Goal: Information Seeking & Learning: Learn about a topic

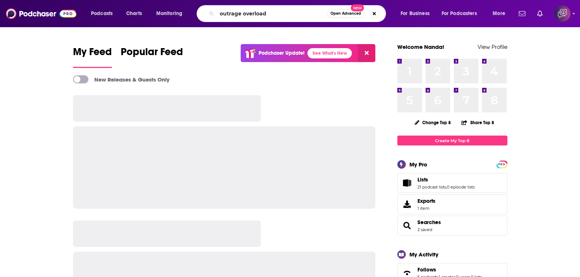
type input "outrage overload"
click at [345, 16] on button "Open Advanced New" at bounding box center [345, 13] width 37 height 9
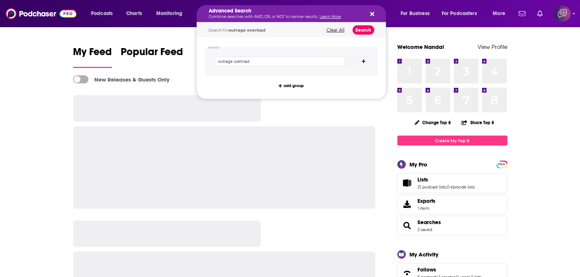
click at [367, 30] on button "Search" at bounding box center [364, 29] width 22 height 9
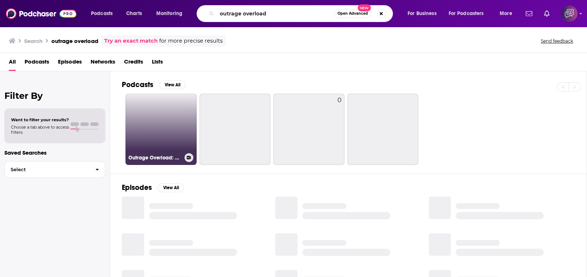
click at [169, 130] on link "Outrage Overload: Rethinking politics, division, and media" at bounding box center [161, 129] width 71 height 71
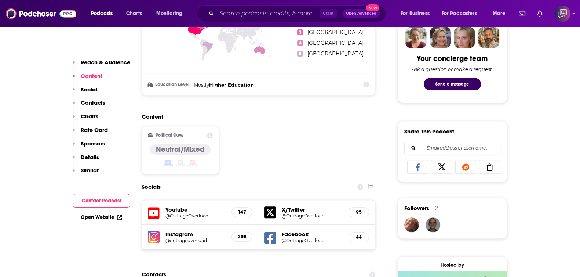
scroll to position [505, 0]
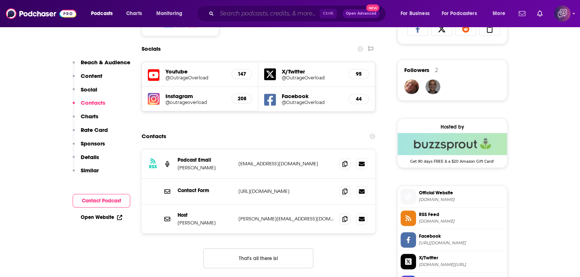
click at [284, 10] on input "Search podcasts, credits, & more..." at bounding box center [268, 14] width 103 height 12
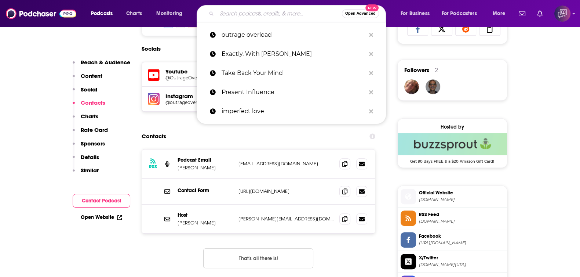
paste input "Live Well Earn Well for Coaches & Consultants"
type input "Live Well Earn Well for Coaches & Consultants"
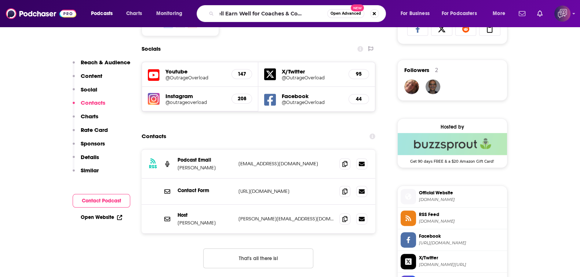
click at [340, 14] on span "Open Advanced" at bounding box center [346, 14] width 30 height 4
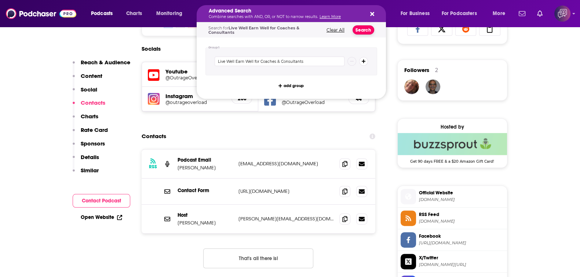
click at [367, 26] on button "Search" at bounding box center [364, 29] width 22 height 9
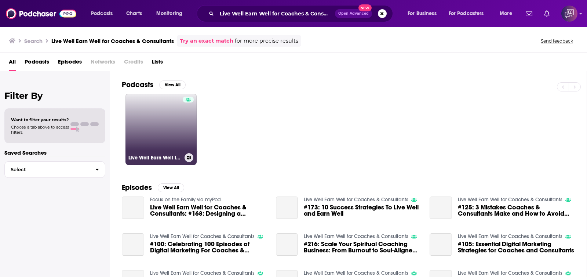
click at [149, 124] on link "Live Well Earn Well for Coaches & Consultants" at bounding box center [161, 129] width 71 height 71
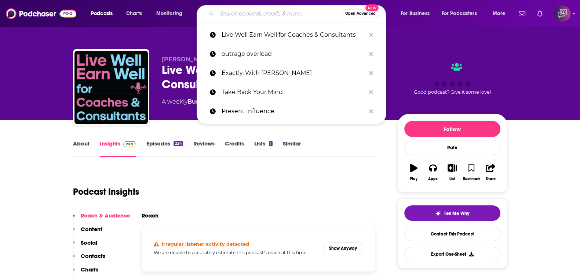
click at [259, 13] on input "Search podcasts, credits, & more..." at bounding box center [279, 14] width 125 height 12
paste input "Talking Ukraine In English"
type input "Talking Ukraine In English"
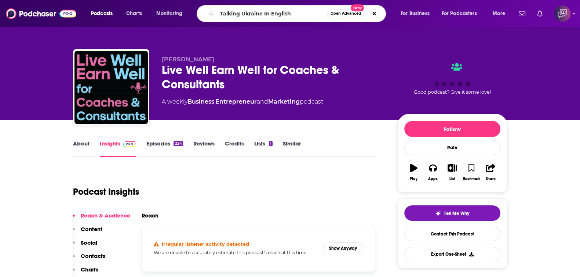
click at [339, 15] on span "Open Advanced" at bounding box center [346, 14] width 30 height 4
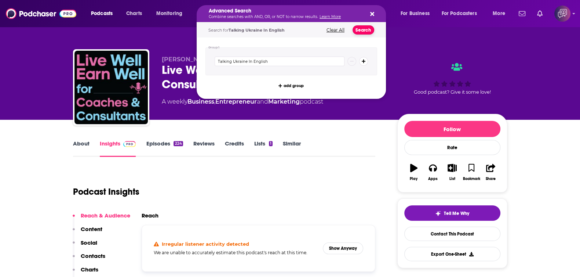
click at [364, 32] on button "Search" at bounding box center [364, 29] width 22 height 9
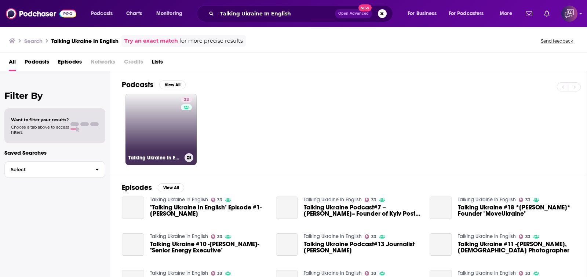
click at [171, 133] on link "33 Talking Ukraine In English" at bounding box center [161, 129] width 71 height 71
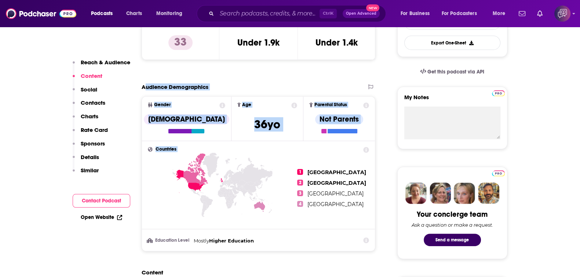
scroll to position [229, 0]
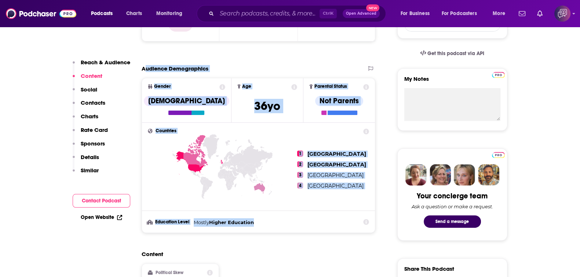
drag, startPoint x: 145, startPoint y: 112, endPoint x: 288, endPoint y: 224, distance: 181.0
click at [288, 224] on section "Audience Demographics Gender [DEMOGRAPHIC_DATA] Age [DEMOGRAPHIC_DATA] yo Paren…" at bounding box center [259, 149] width 234 height 168
click at [274, 140] on icon at bounding box center [223, 179] width 150 height 91
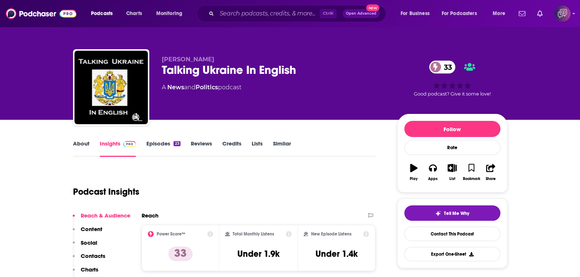
scroll to position [91, 0]
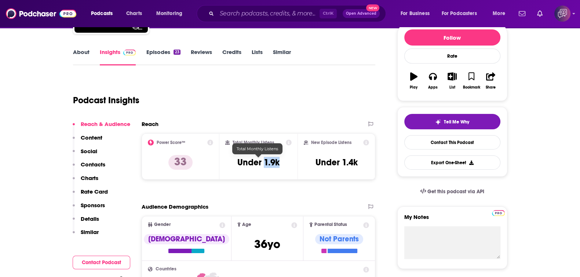
drag, startPoint x: 264, startPoint y: 162, endPoint x: 282, endPoint y: 163, distance: 17.3
click at [282, 163] on div "Total Monthly Listens Under 1.9k" at bounding box center [258, 156] width 66 height 34
copy h3 "1.9k"
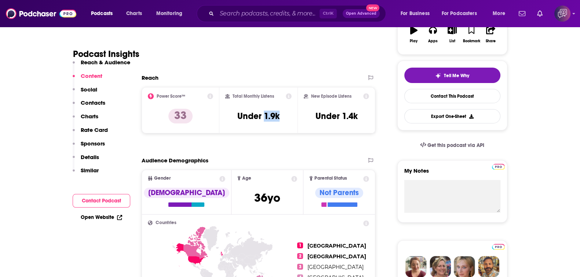
scroll to position [229, 0]
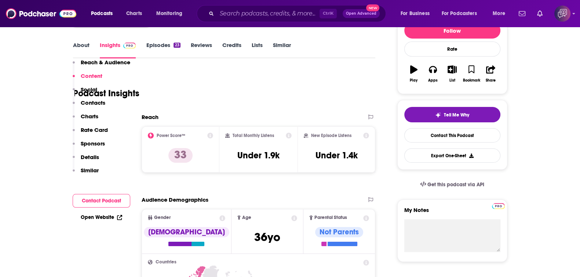
scroll to position [0, 0]
